Goal: Use online tool/utility: Utilize a website feature to perform a specific function

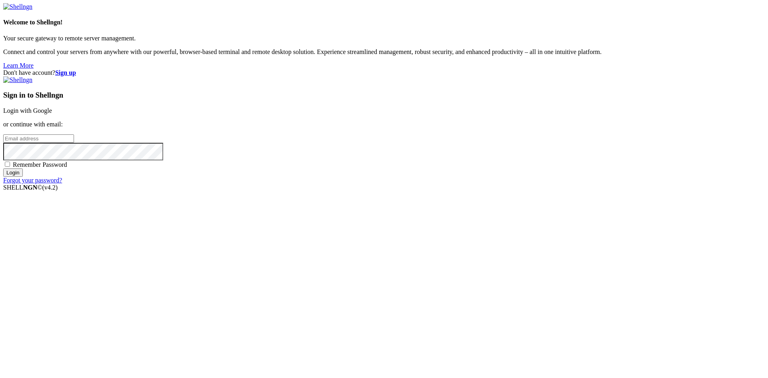
click at [52, 114] on link "Login with Google" at bounding box center [27, 110] width 49 height 7
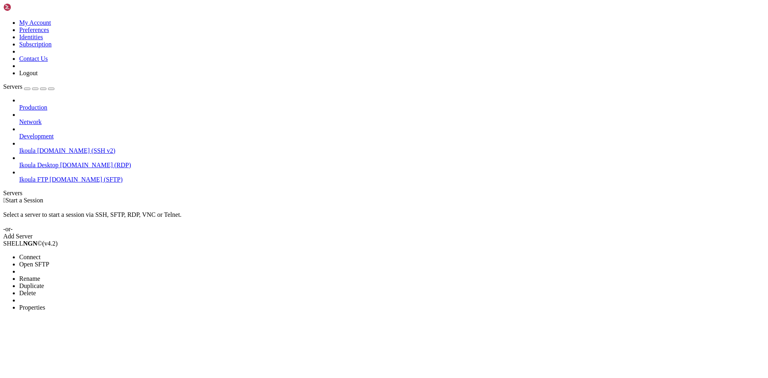
click at [40, 254] on span "Connect" at bounding box center [29, 257] width 21 height 7
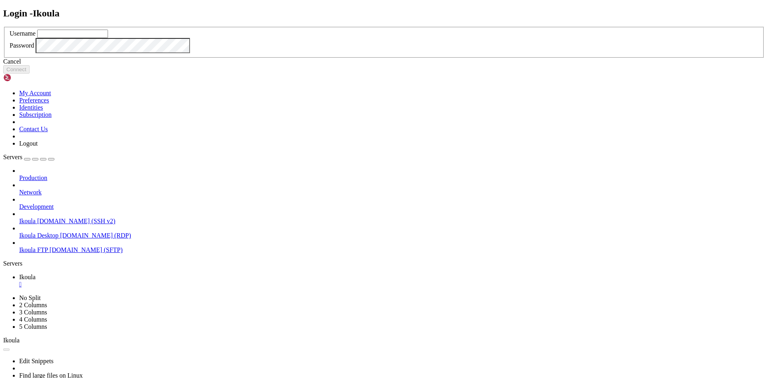
click at [108, 38] on input "text" at bounding box center [72, 34] width 71 height 8
type input "plb"
click at [30, 74] on button "Connect" at bounding box center [16, 69] width 26 height 8
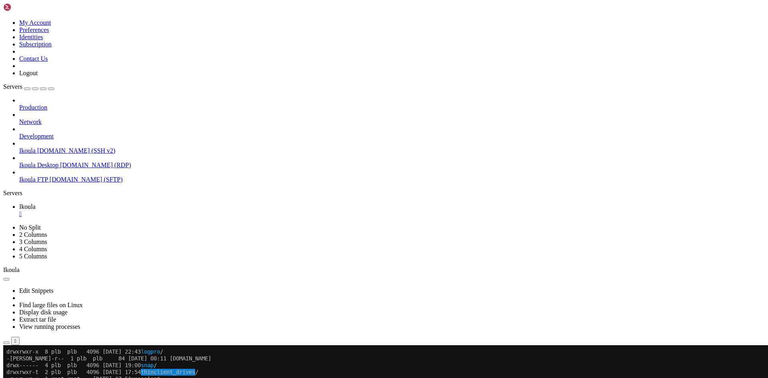
scroll to position [435, 0]
drag, startPoint x: 244, startPoint y: 702, endPoint x: 144, endPoint y: 663, distance: 106.7
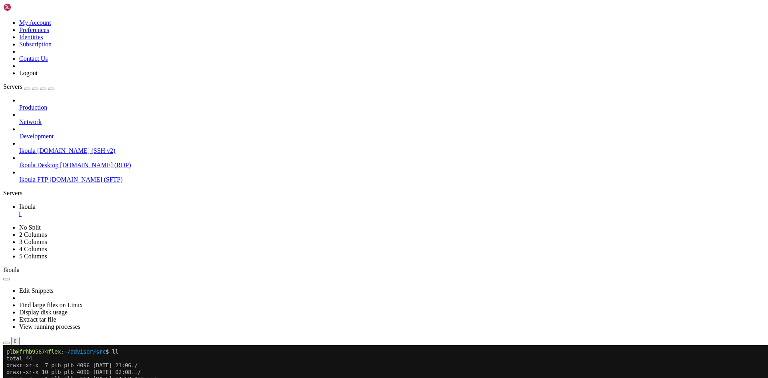
scroll to position [694, 0]
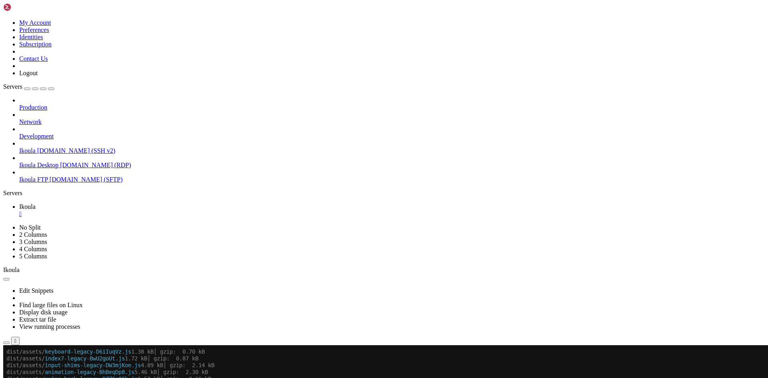
scroll to position [816, 0]
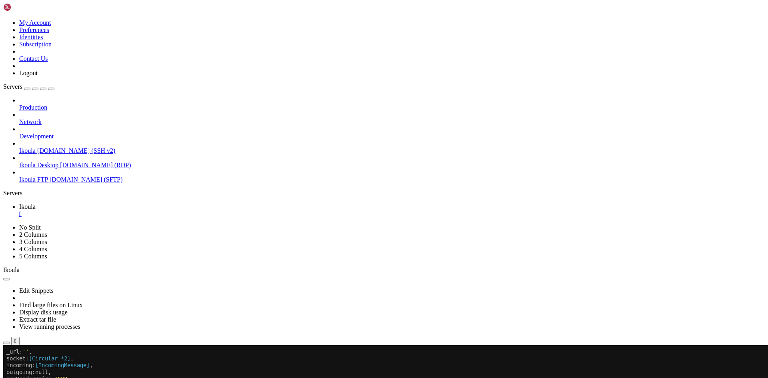
scroll to position [3964, 0]
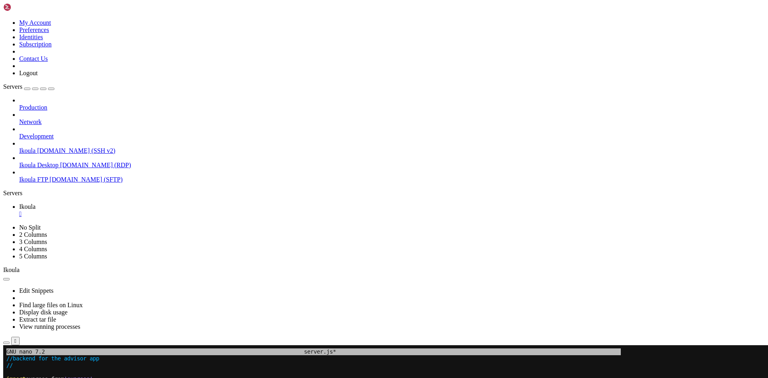
drag, startPoint x: 182, startPoint y: 556, endPoint x: 194, endPoint y: 554, distance: 12.7
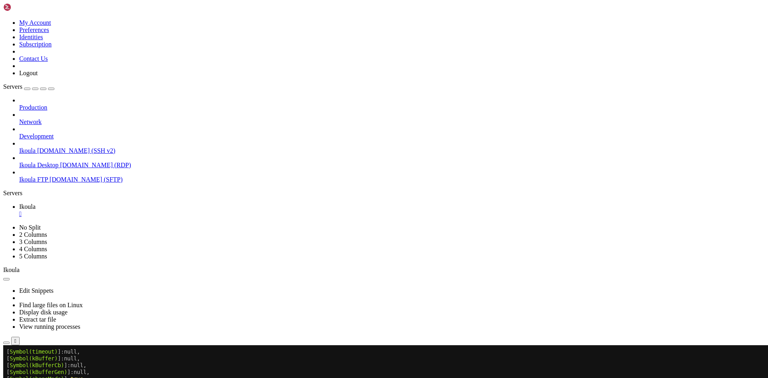
scroll to position [4040, 0]
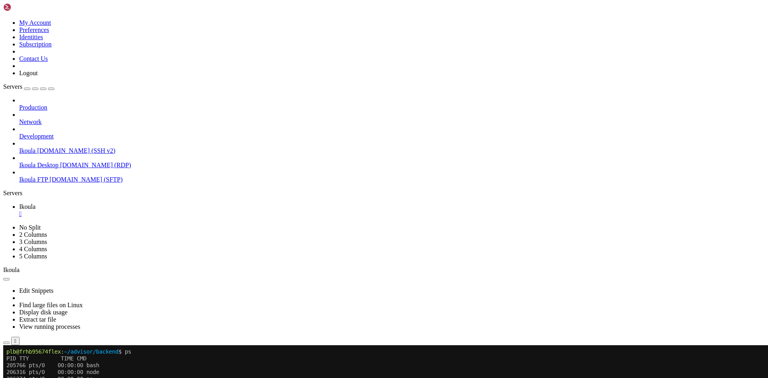
scroll to position [7608, 0]
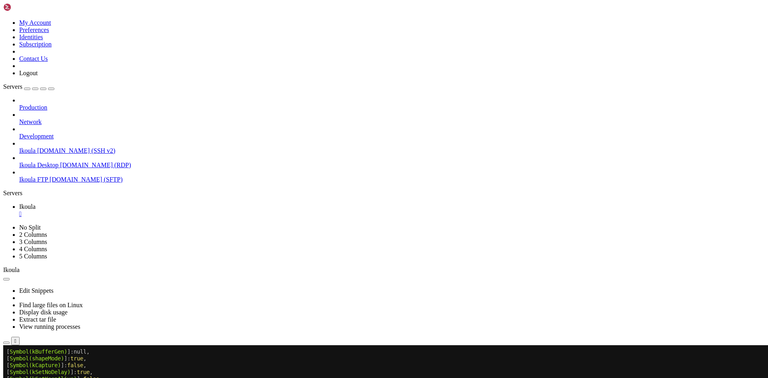
scroll to position [11008, 0]
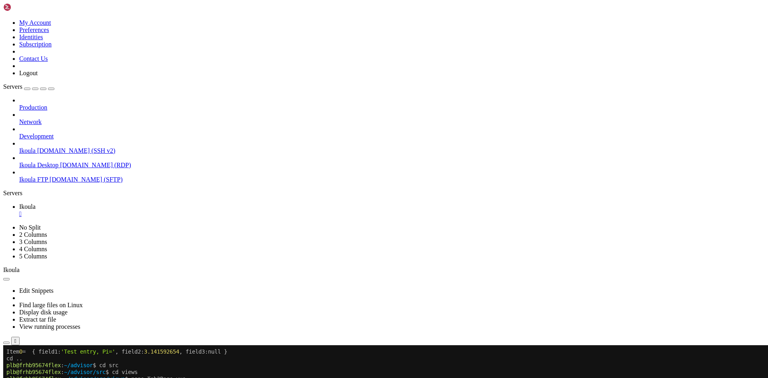
scroll to position [11293, 0]
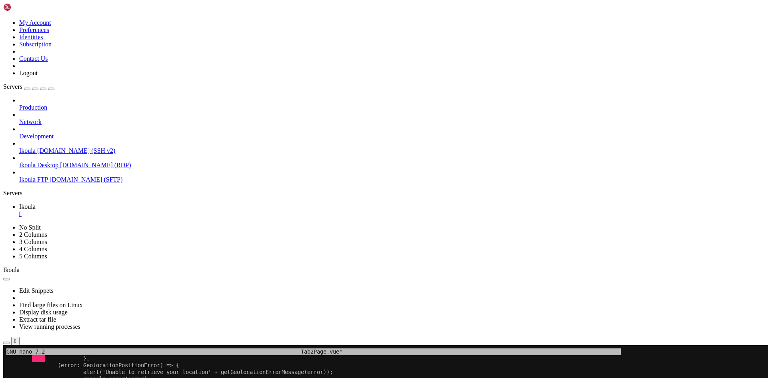
drag, startPoint x: 78, startPoint y: 447, endPoint x: 268, endPoint y: 449, distance: 190.4
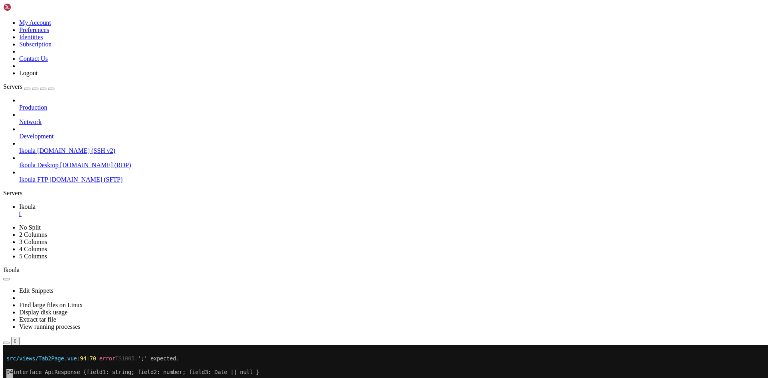
scroll to position [11402, 0]
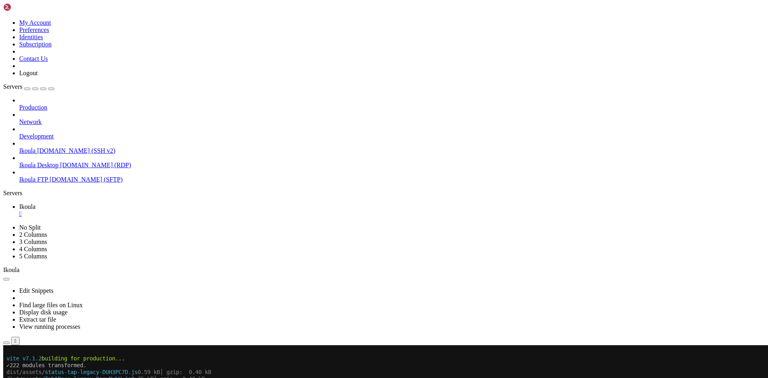
scroll to position [11749, 0]
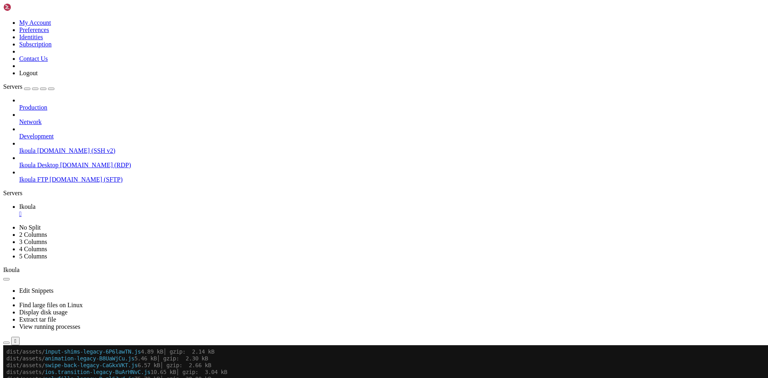
scroll to position [11831, 0]
